Goal: Find contact information: Find contact information

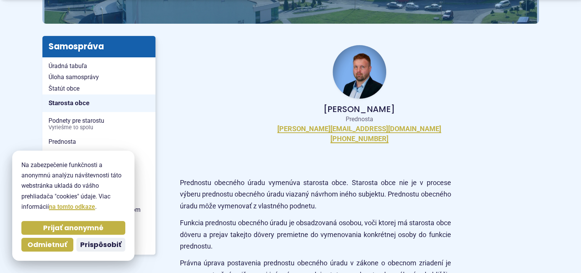
scroll to position [153, 0]
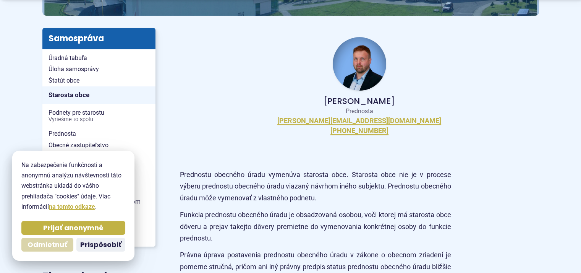
click at [53, 242] on span "Odmietnuť" at bounding box center [48, 244] width 40 height 9
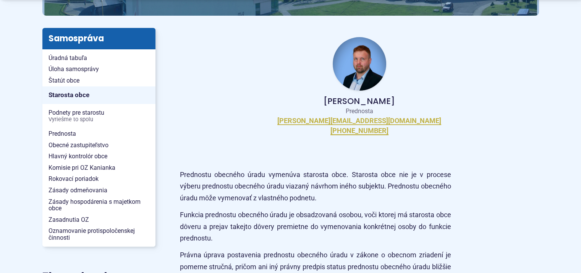
click at [362, 62] on img at bounding box center [359, 63] width 53 height 53
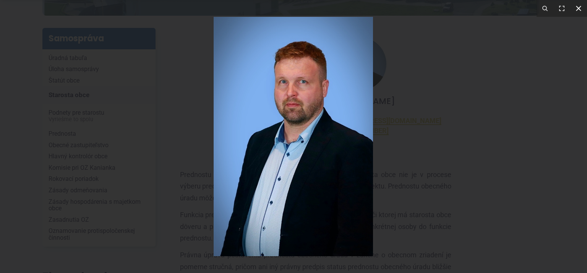
drag, startPoint x: 579, startPoint y: 7, endPoint x: 572, endPoint y: 7, distance: 6.9
click at [577, 7] on icon at bounding box center [578, 8] width 5 height 5
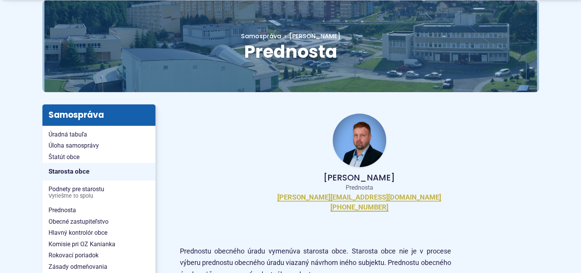
scroll to position [115, 0]
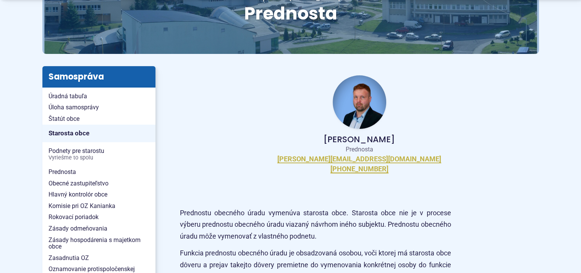
click at [360, 95] on img at bounding box center [359, 101] width 53 height 53
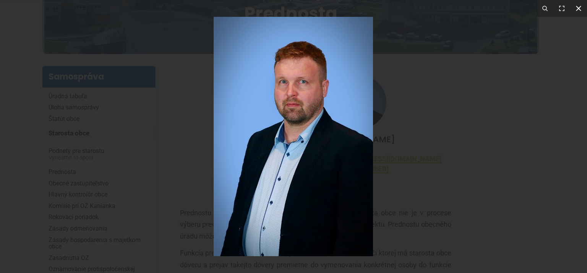
click at [581, 9] on icon at bounding box center [578, 8] width 9 height 9
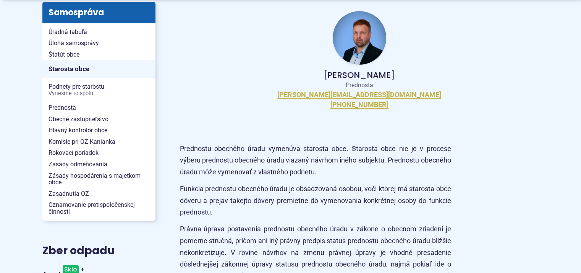
scroll to position [191, 0]
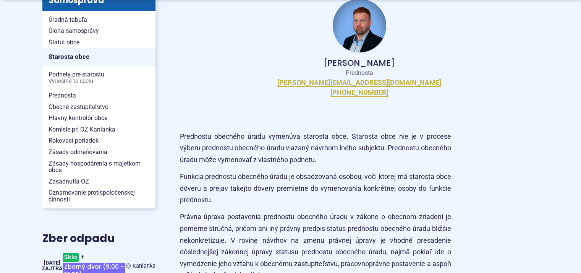
click at [363, 24] on img at bounding box center [359, 25] width 53 height 53
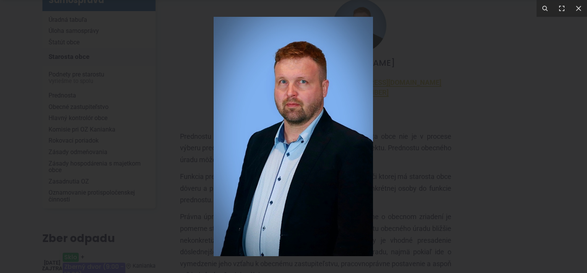
click at [458, 102] on div at bounding box center [293, 136] width 587 height 273
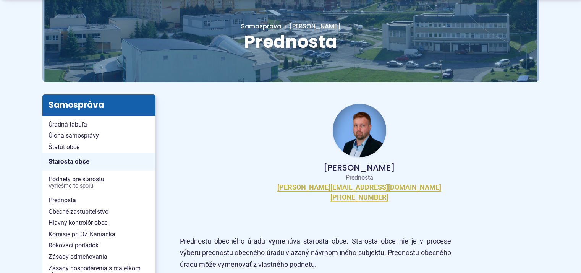
scroll to position [115, 0]
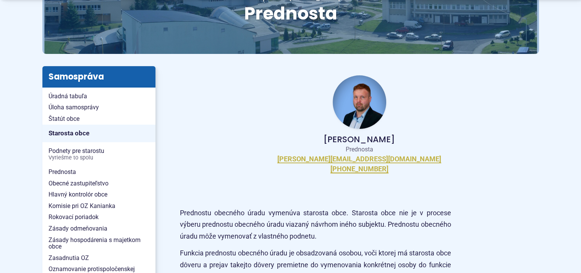
click at [361, 93] on img at bounding box center [359, 101] width 53 height 53
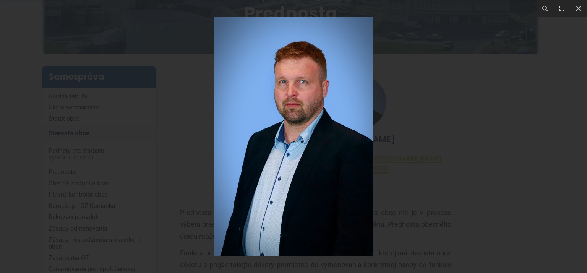
click at [462, 158] on div at bounding box center [293, 136] width 587 height 273
